Goal: Task Accomplishment & Management: Manage account settings

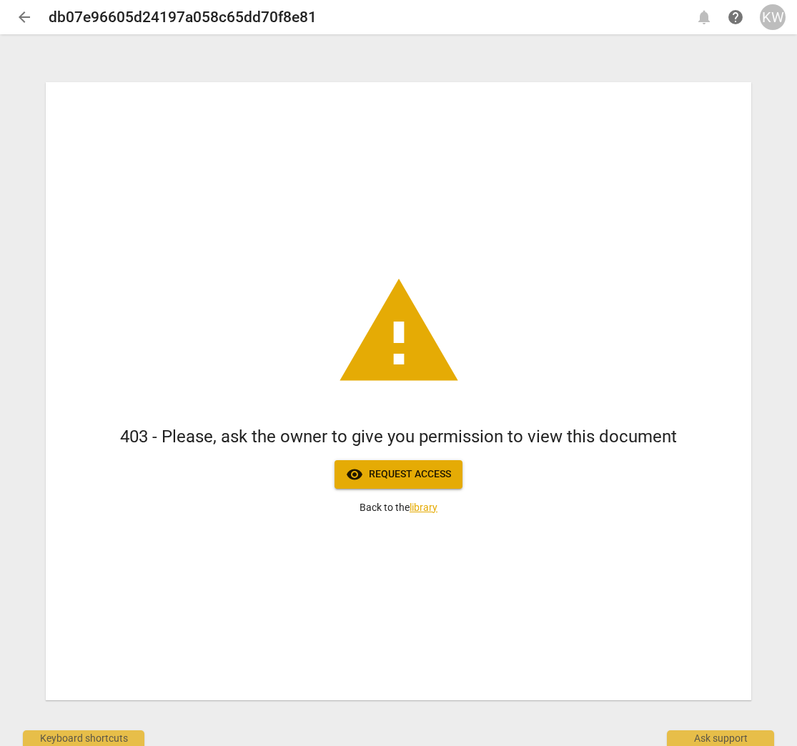
click at [765, 29] on span "KW" at bounding box center [773, 17] width 26 height 26
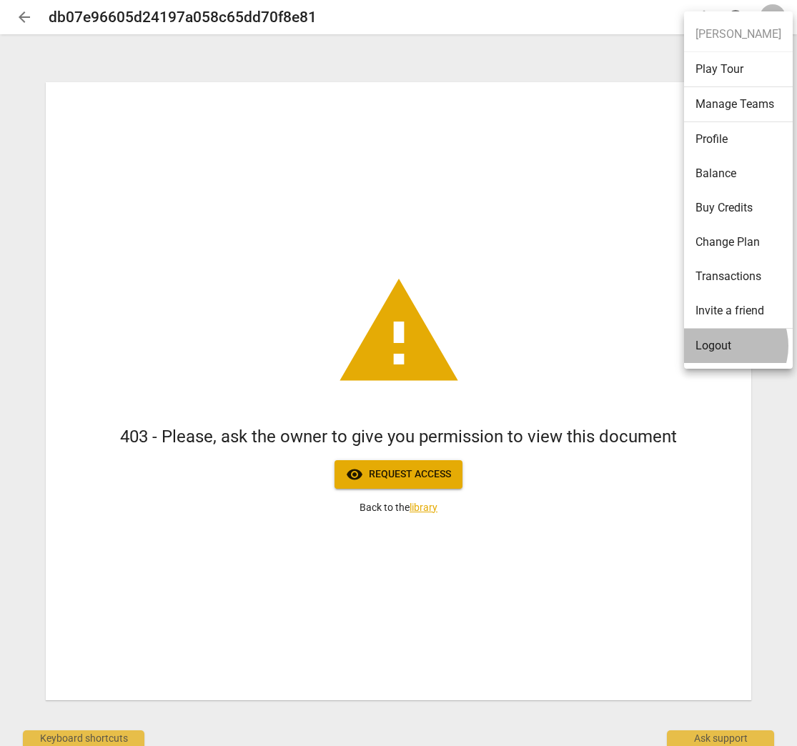
click at [718, 346] on li "Logout" at bounding box center [738, 346] width 109 height 34
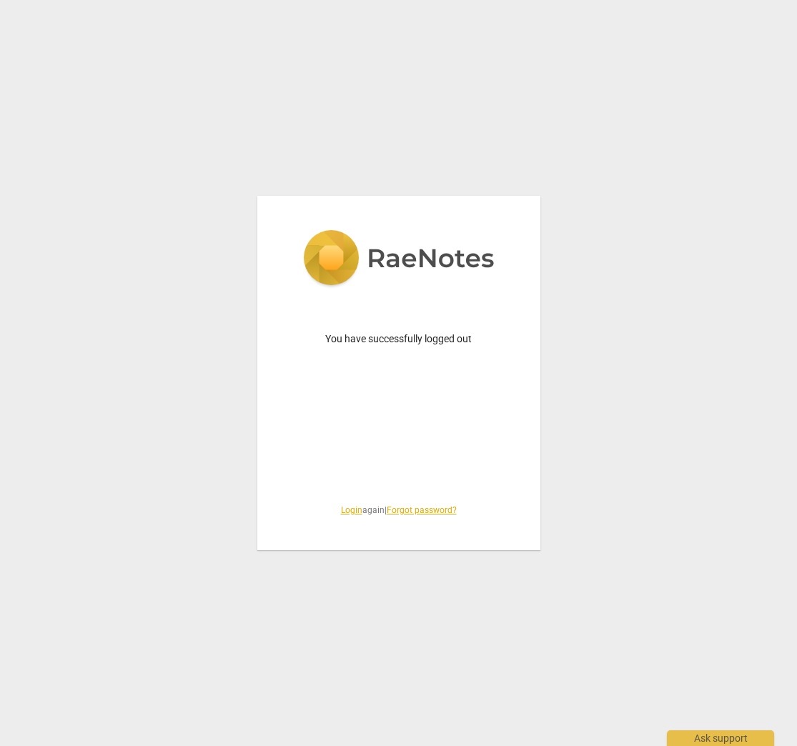
click at [341, 510] on link "Login" at bounding box center [351, 510] width 21 height 10
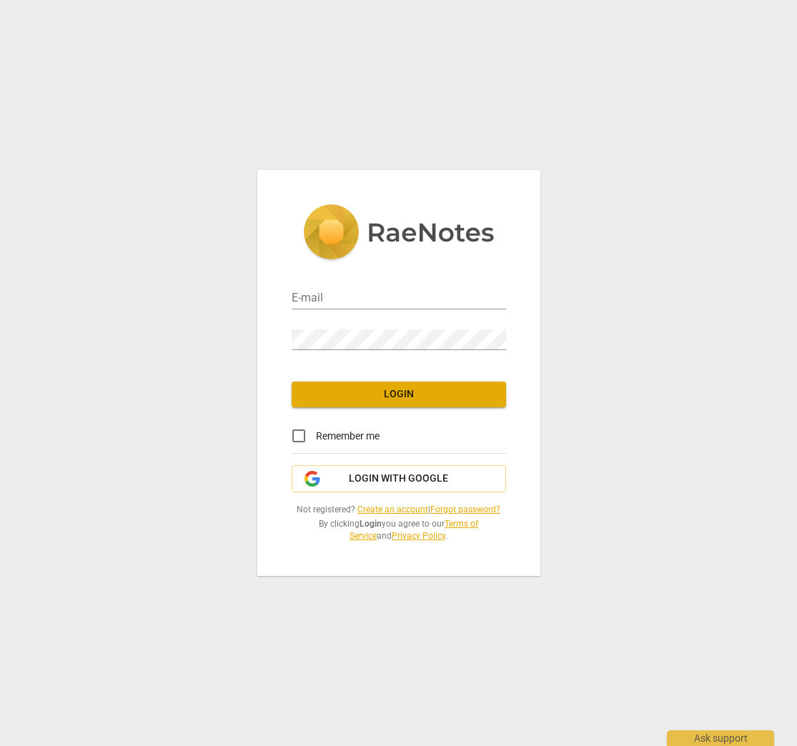
type input "[PERSON_NAME][EMAIL_ADDRESS][DOMAIN_NAME]"
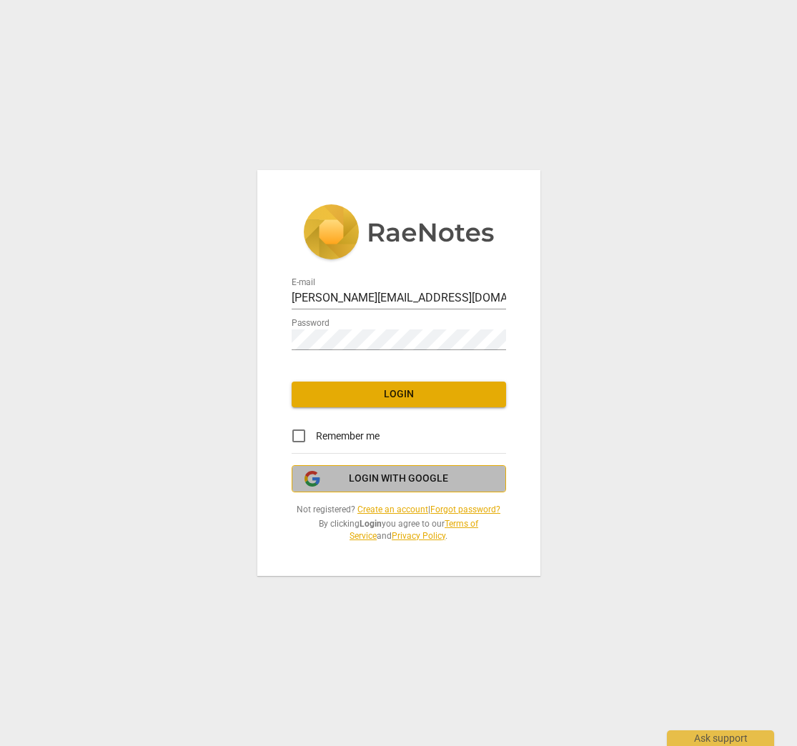
click at [362, 476] on span "Login with Google" at bounding box center [398, 479] width 99 height 14
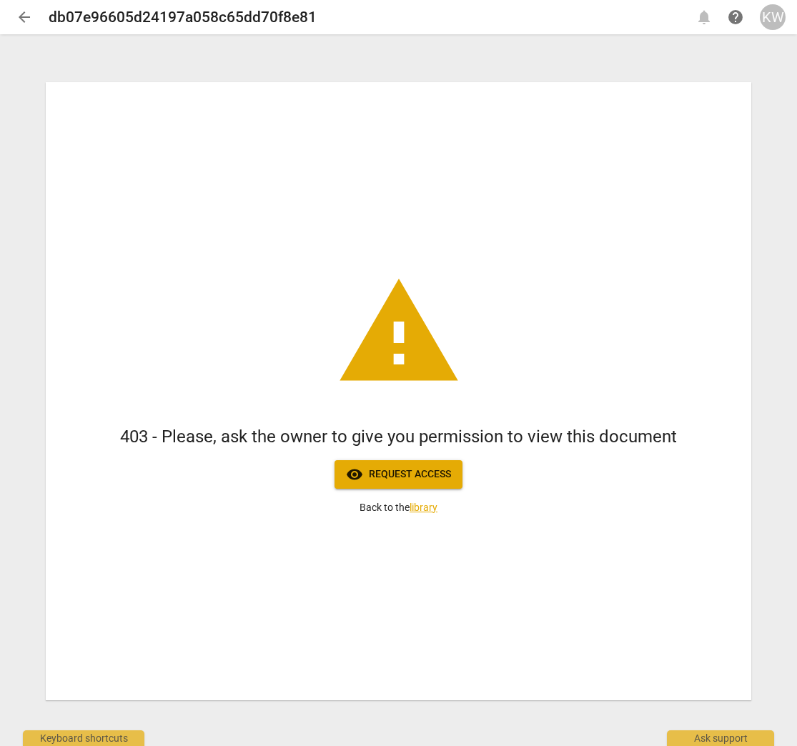
click at [781, 4] on span "KW" at bounding box center [773, 17] width 26 height 26
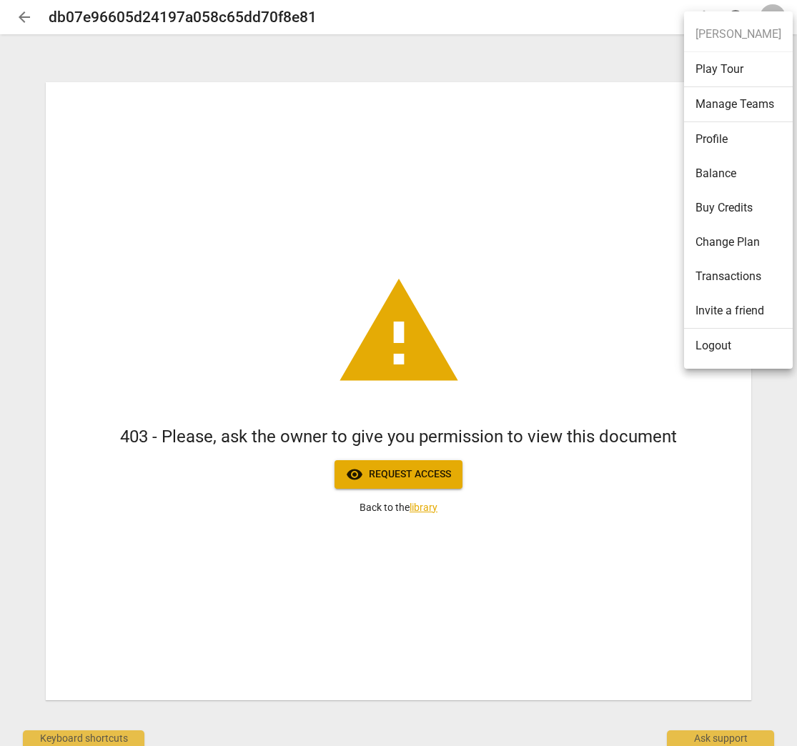
click at [721, 343] on li "Logout" at bounding box center [738, 346] width 109 height 34
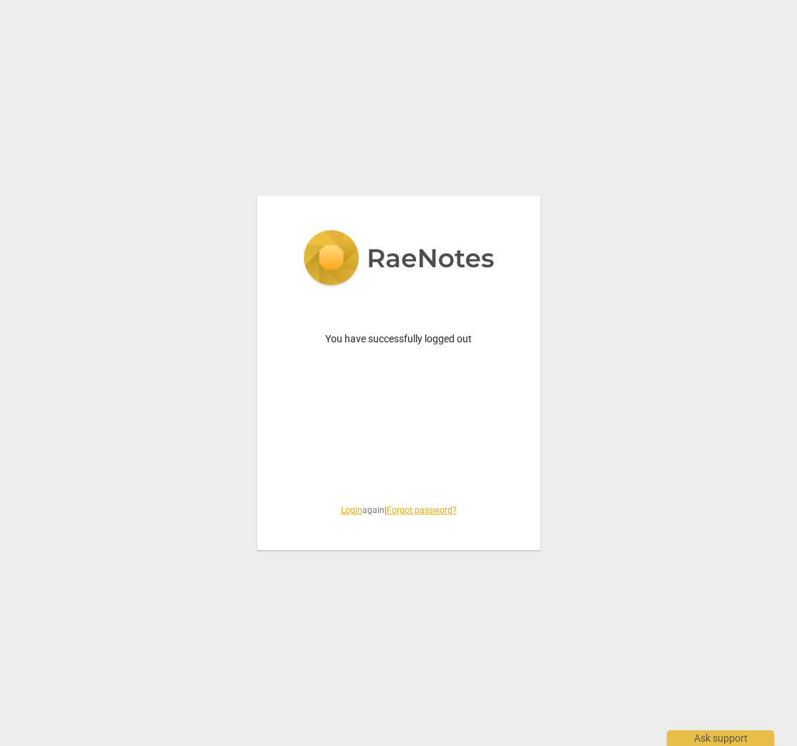
click at [348, 510] on link "Login" at bounding box center [351, 510] width 21 height 10
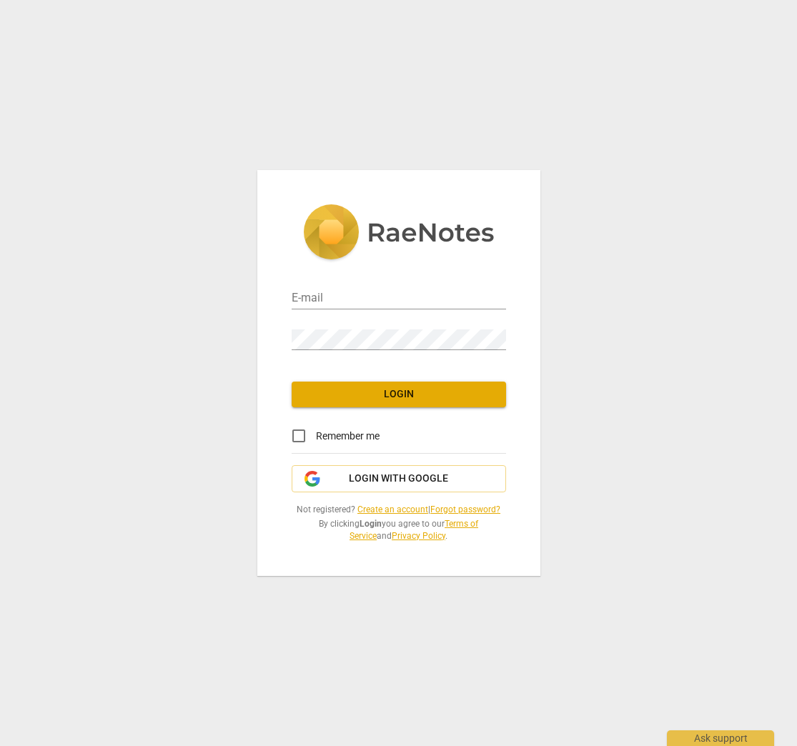
type input "kelly@coachacademy.com"
click at [380, 307] on input "kelly@coachacademy.com" at bounding box center [399, 299] width 214 height 21
click at [352, 398] on span "Login" at bounding box center [399, 394] width 192 height 14
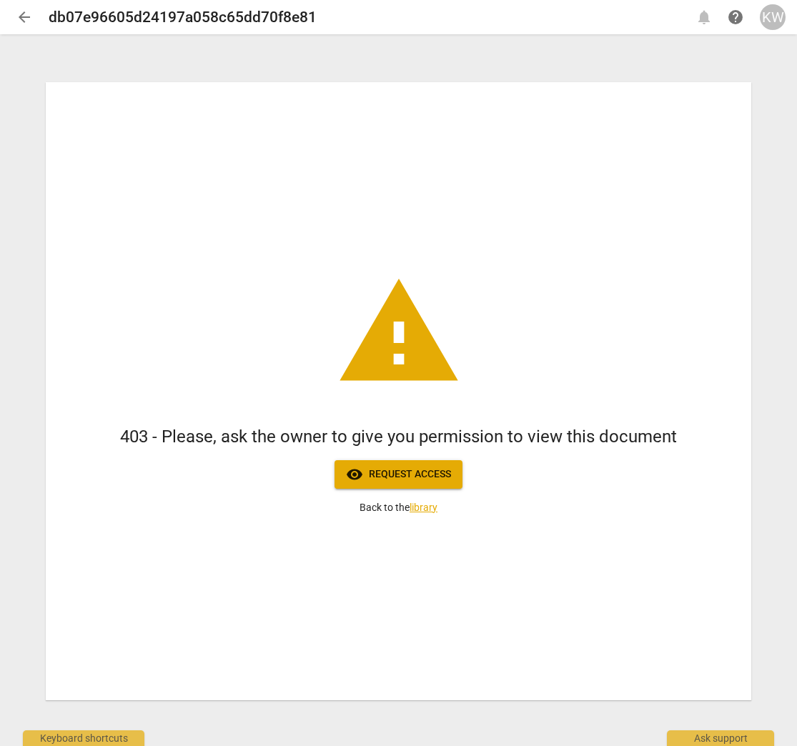
click at [782, 15] on div "KW" at bounding box center [773, 17] width 26 height 26
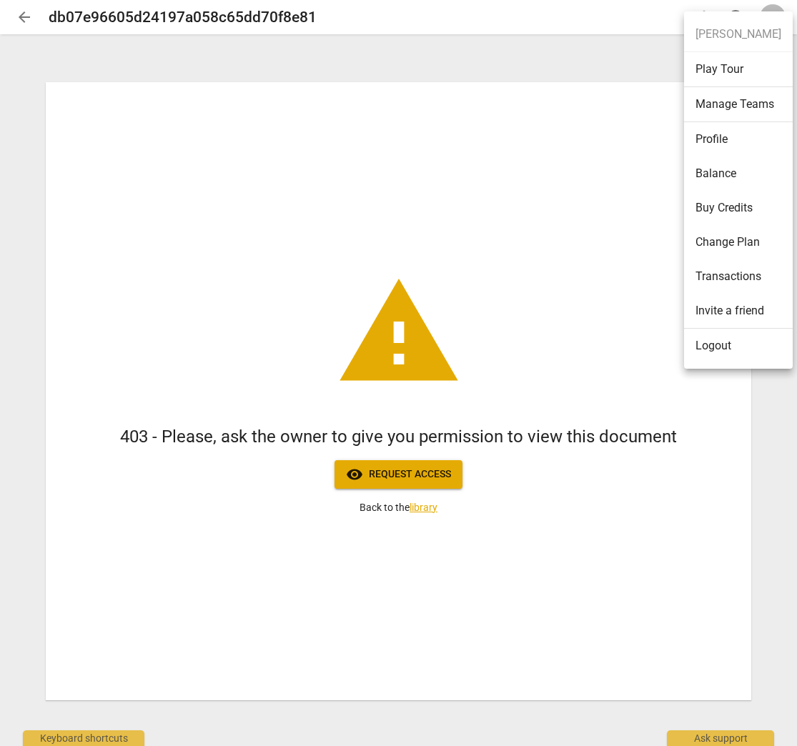
click at [721, 342] on li "Logout" at bounding box center [738, 346] width 109 height 34
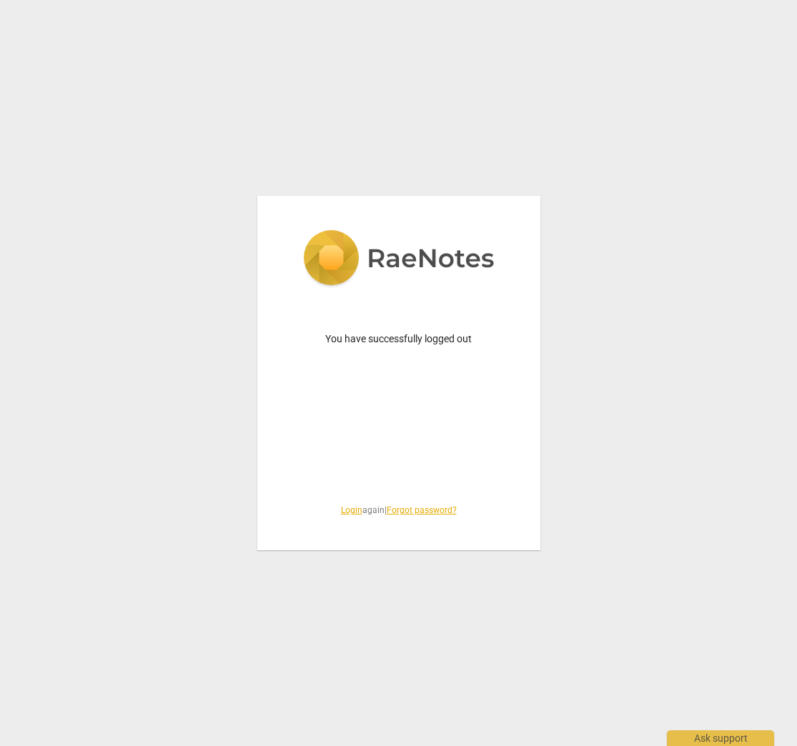
click at [341, 506] on link "Login" at bounding box center [351, 510] width 21 height 10
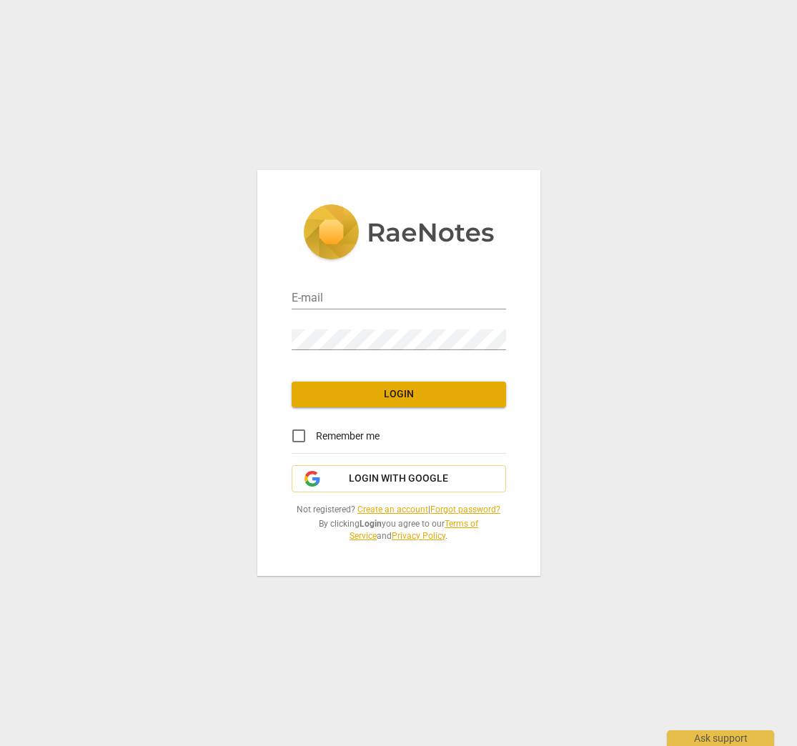
type input "[PERSON_NAME][EMAIL_ADDRESS][DOMAIN_NAME]"
click at [357, 478] on span "Login with Google" at bounding box center [398, 479] width 99 height 14
type input "[PERSON_NAME][EMAIL_ADDRESS][DOMAIN_NAME]"
click at [323, 482] on span "Login with Google" at bounding box center [399, 479] width 190 height 14
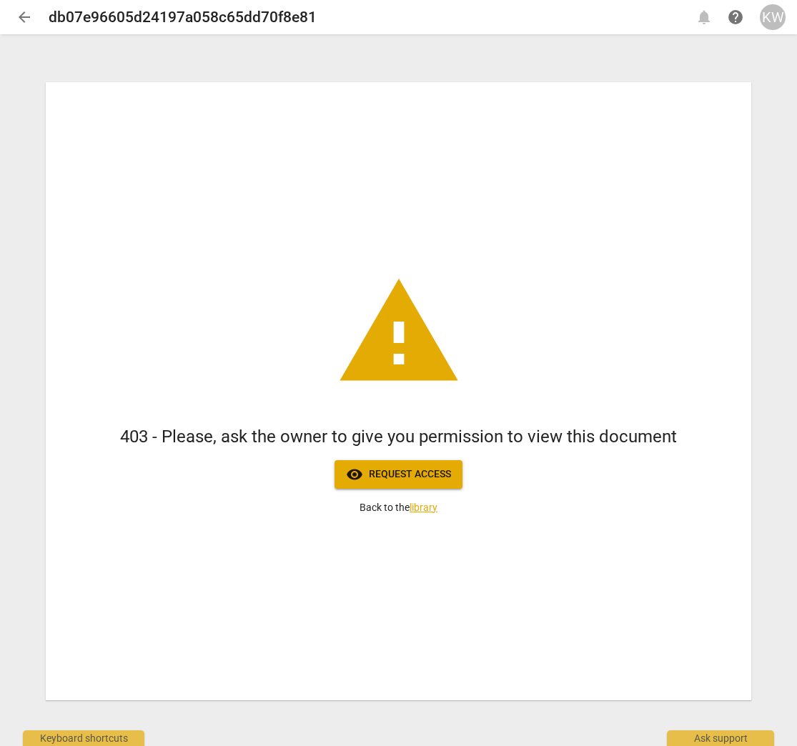
click at [774, 9] on div "KW" at bounding box center [773, 17] width 26 height 26
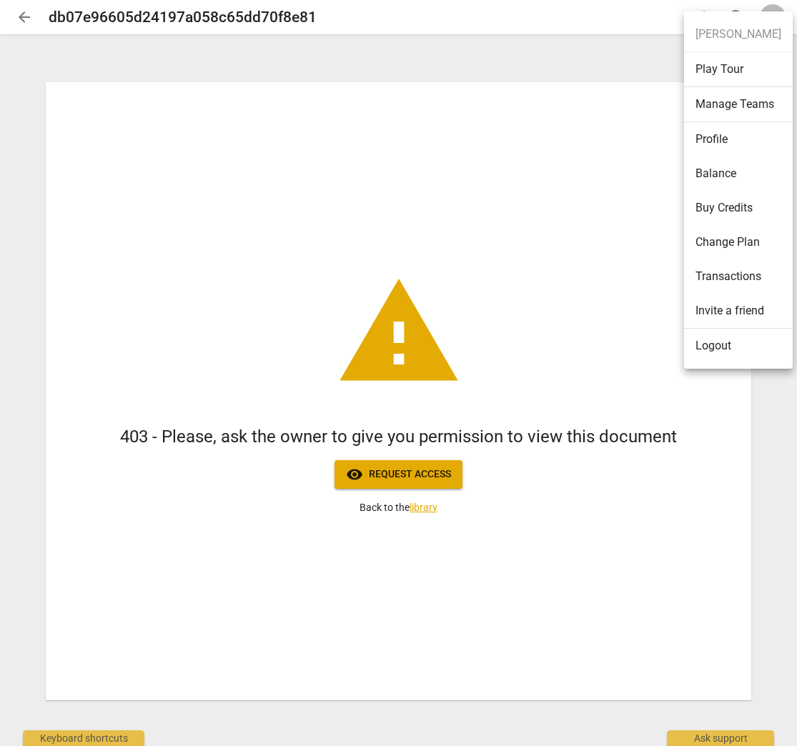
click at [721, 348] on li "Logout" at bounding box center [738, 346] width 109 height 34
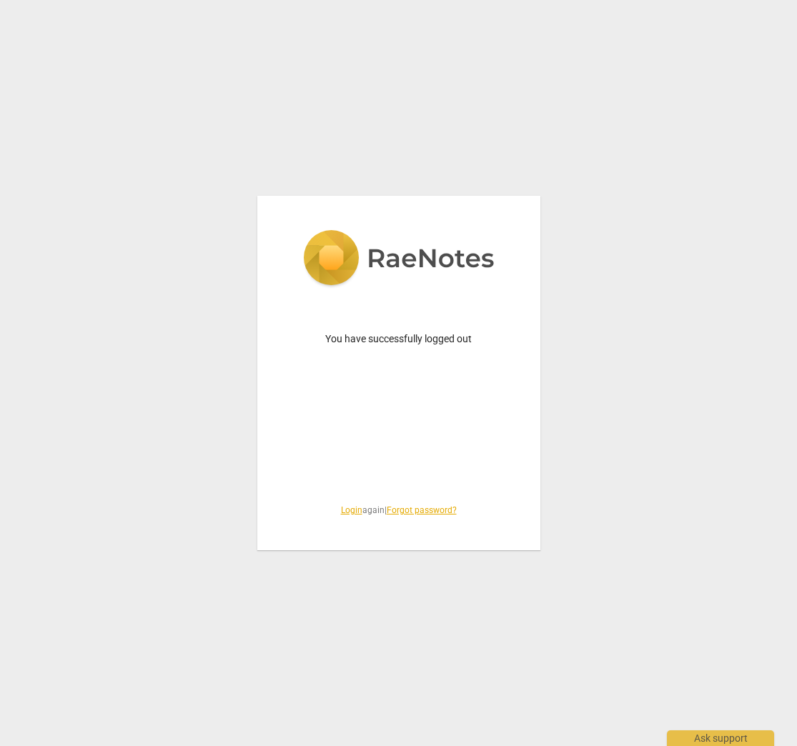
click at [341, 512] on link "Login" at bounding box center [351, 510] width 21 height 10
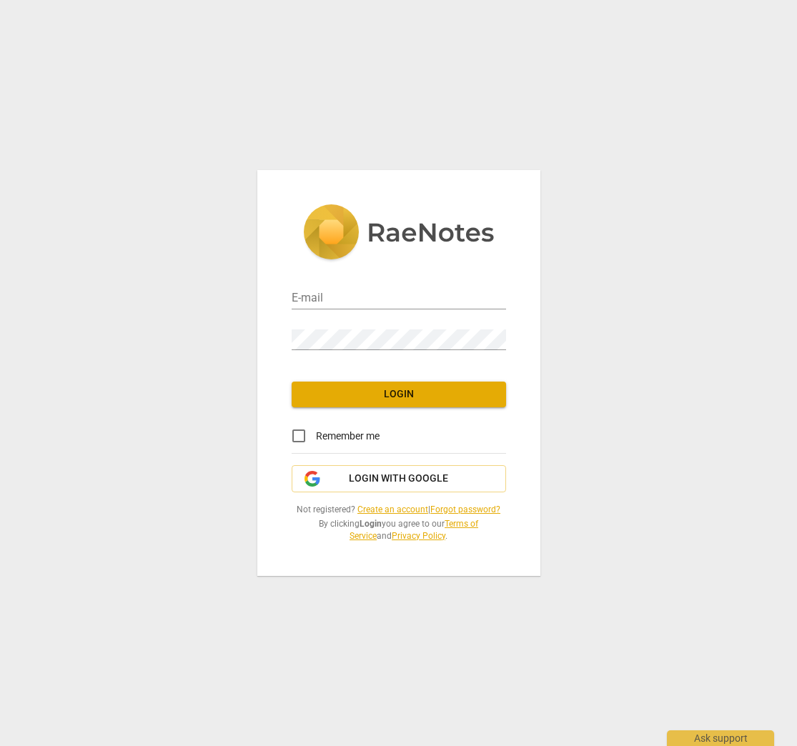
type input "kelly@coachacademy.com"
click at [366, 398] on span "Login" at bounding box center [399, 394] width 192 height 14
